Goal: Information Seeking & Learning: Learn about a topic

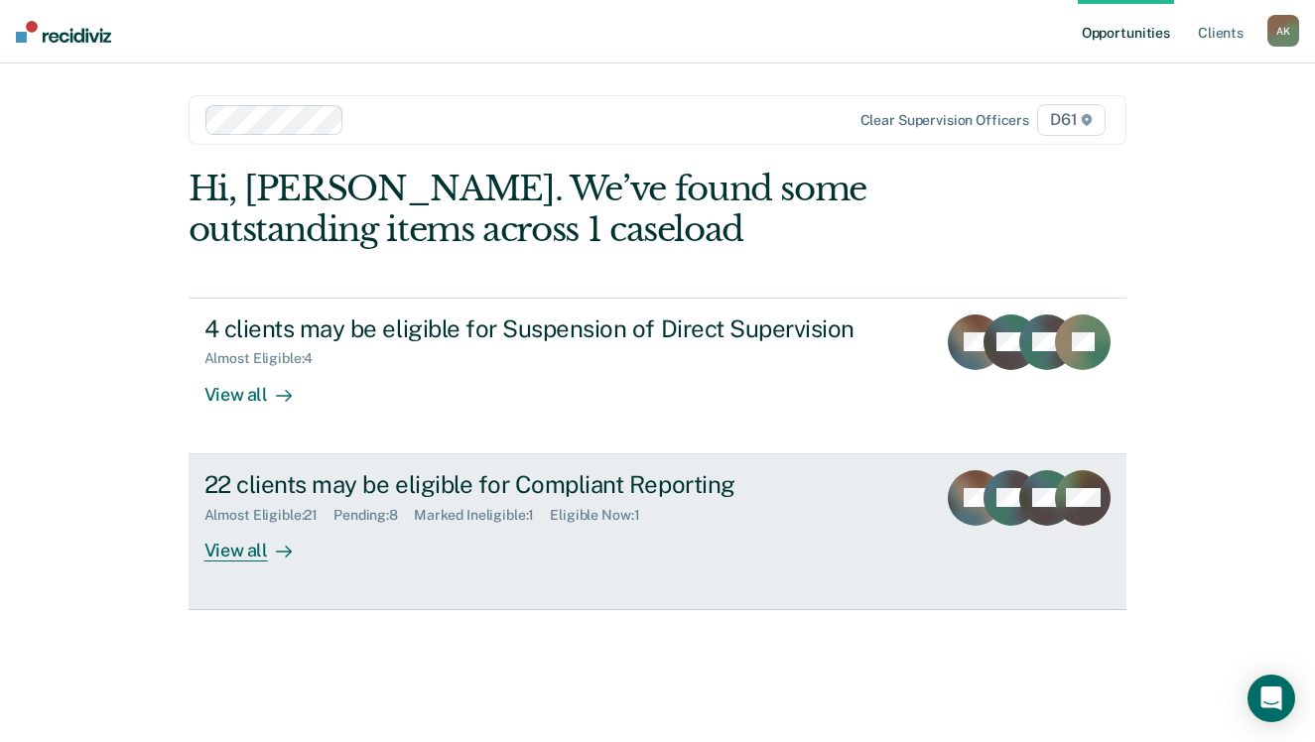
click at [643, 529] on div "22 clients may be eligible for Compliant Reporting Almost Eligible : 21 Pending…" at bounding box center [576, 515] width 744 height 91
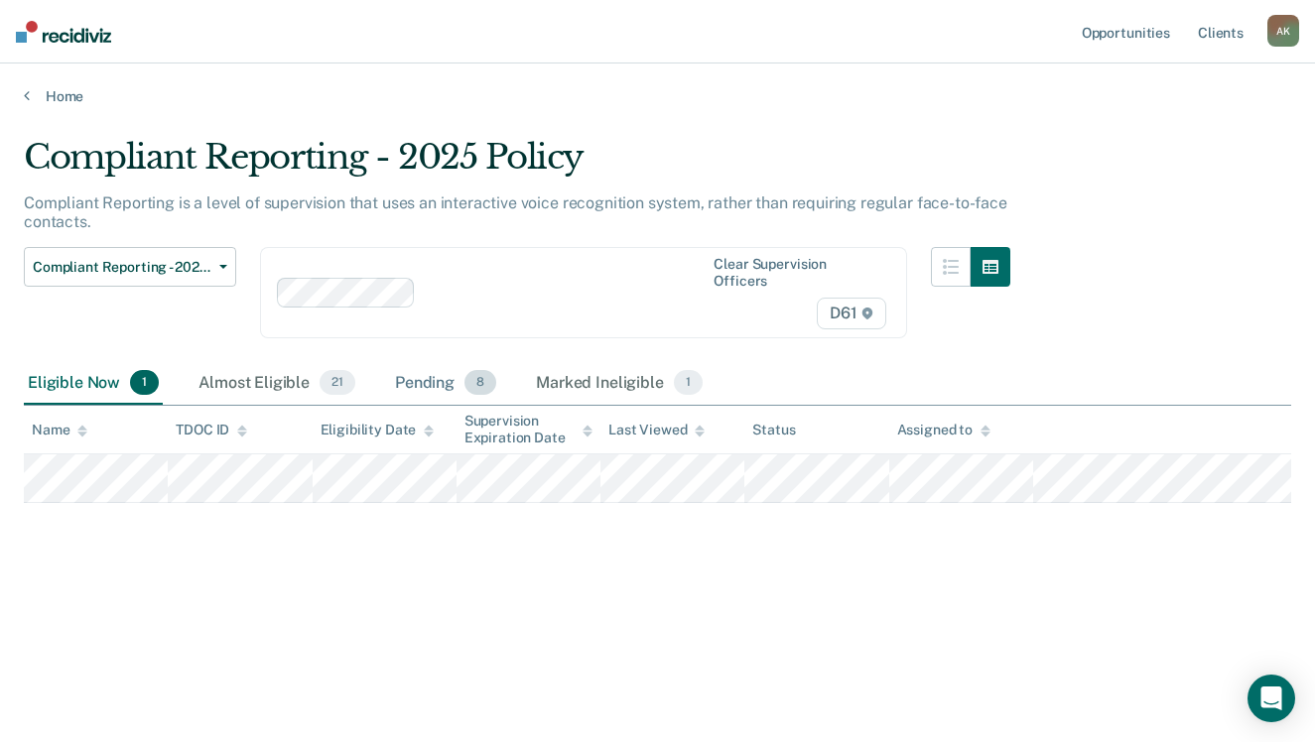
click at [405, 373] on div "Pending 8" at bounding box center [445, 384] width 109 height 44
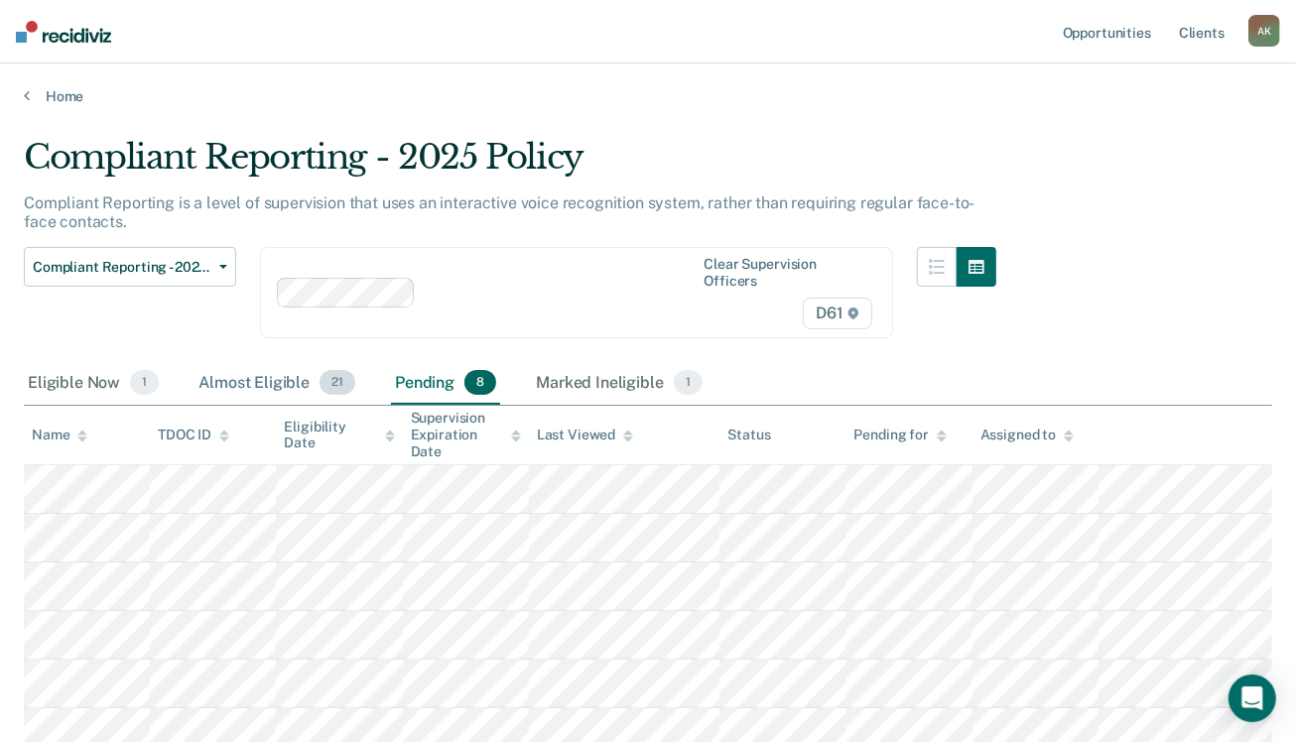
click at [260, 362] on div "Almost Eligible 21" at bounding box center [277, 384] width 165 height 44
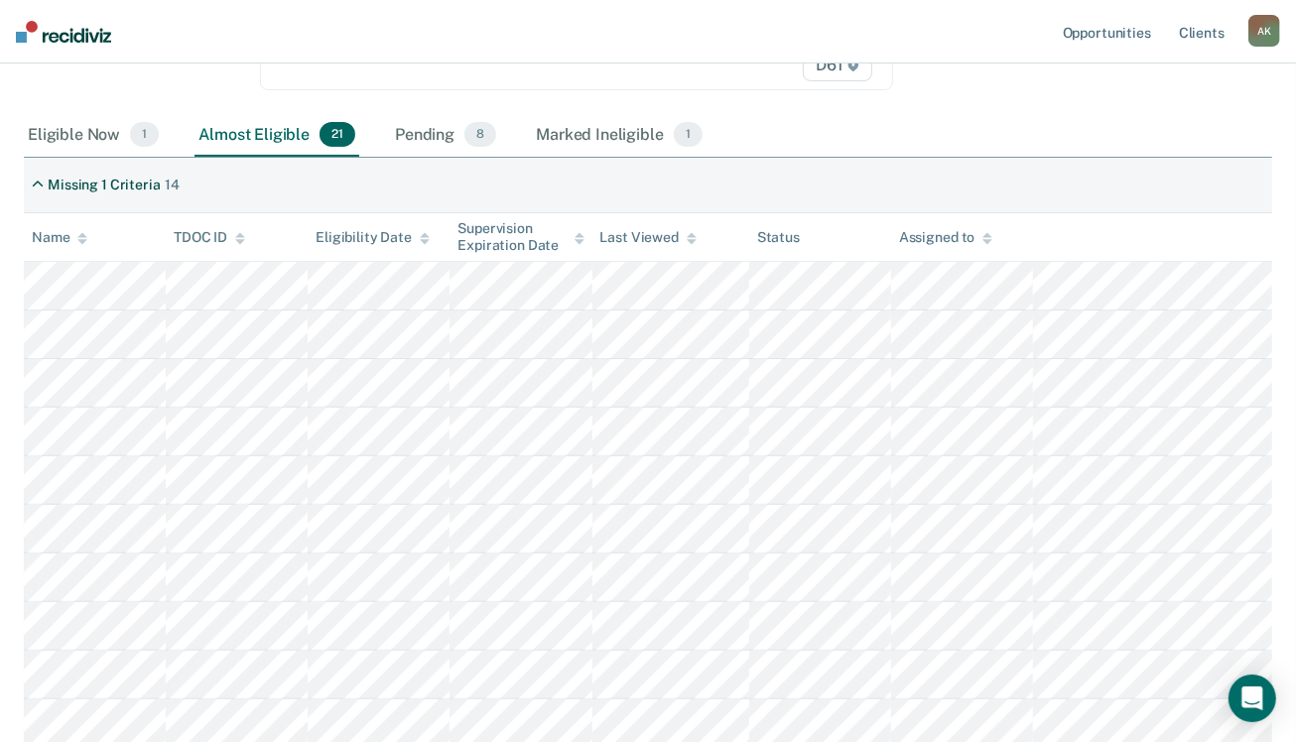
scroll to position [372, 0]
